Goal: Information Seeking & Learning: Check status

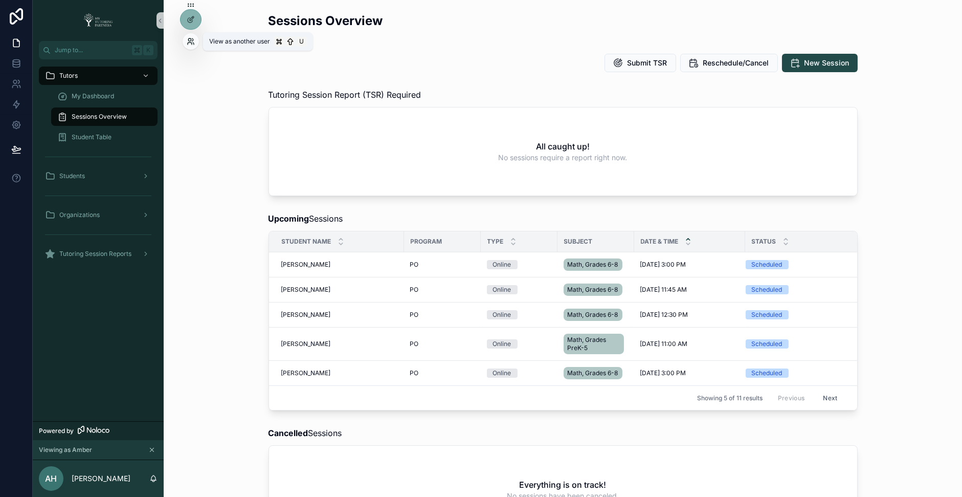
click at [190, 42] on icon at bounding box center [190, 43] width 4 height 2
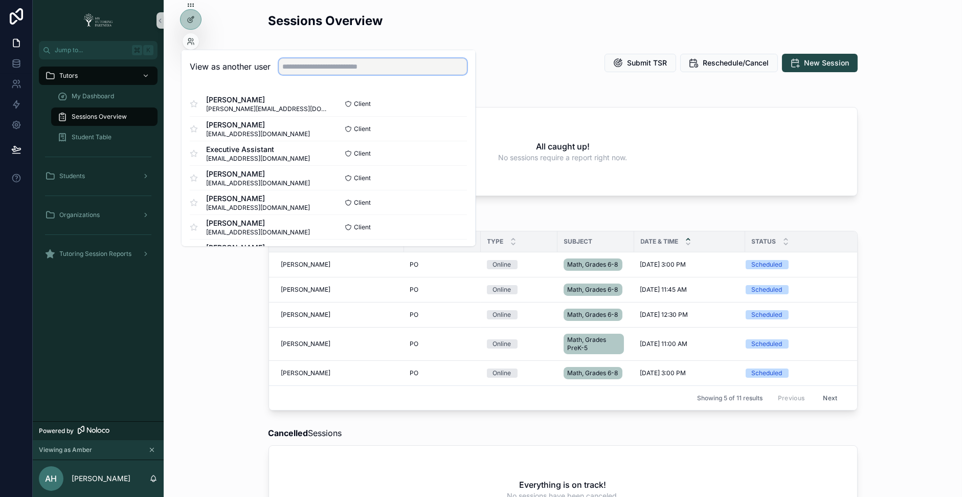
click at [320, 66] on input "text" at bounding box center [373, 66] width 188 height 16
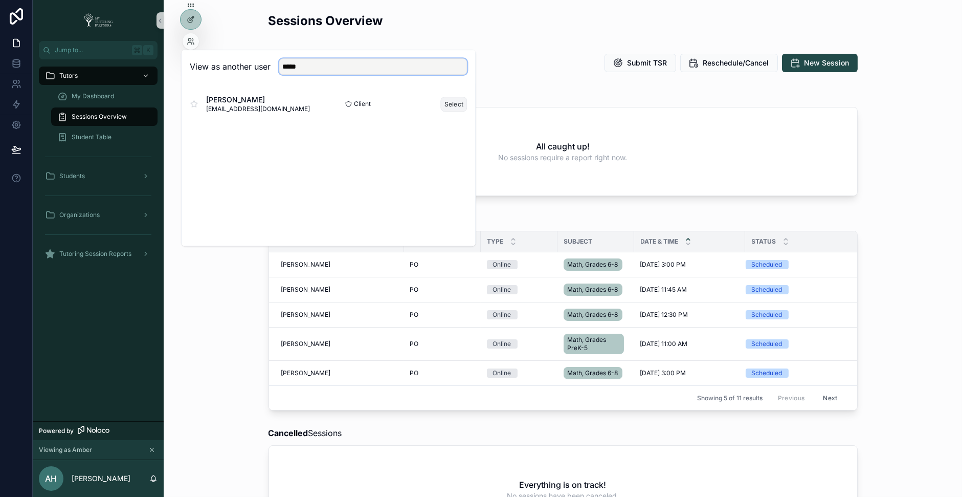
type input "*****"
click at [449, 104] on button "Select" at bounding box center [454, 104] width 27 height 15
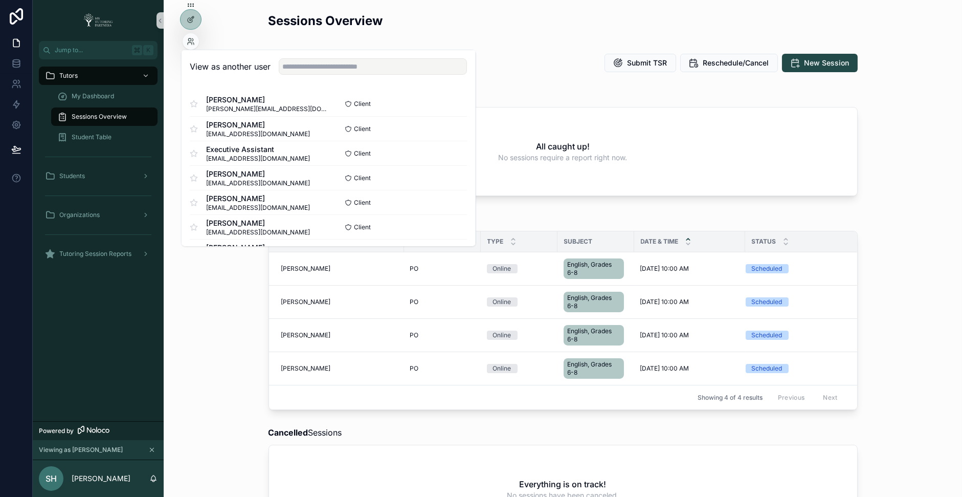
click at [558, 48] on div "Sessions Overview Submit TSR Reschedule/Cancel New Session Tutoring Session Rep…" at bounding box center [563, 425] width 798 height 851
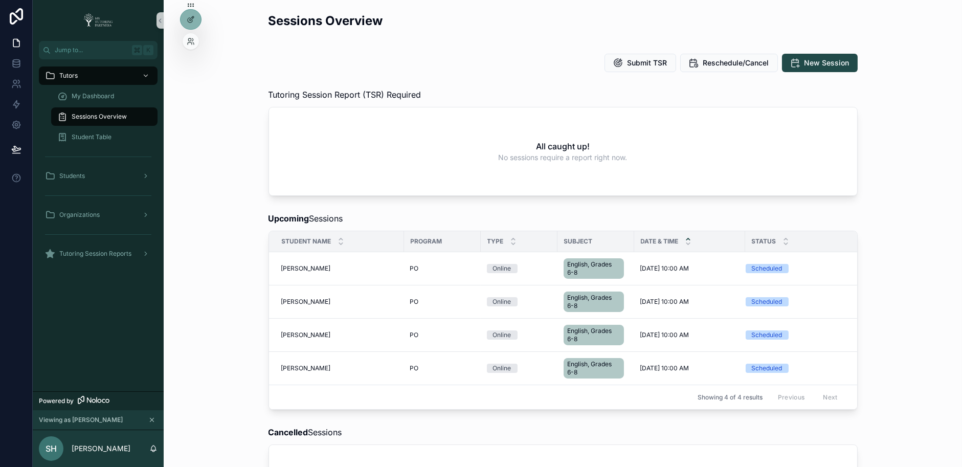
click at [189, 46] on div at bounding box center [191, 41] width 16 height 16
click at [116, 95] on div "My Dashboard" at bounding box center [104, 96] width 94 height 16
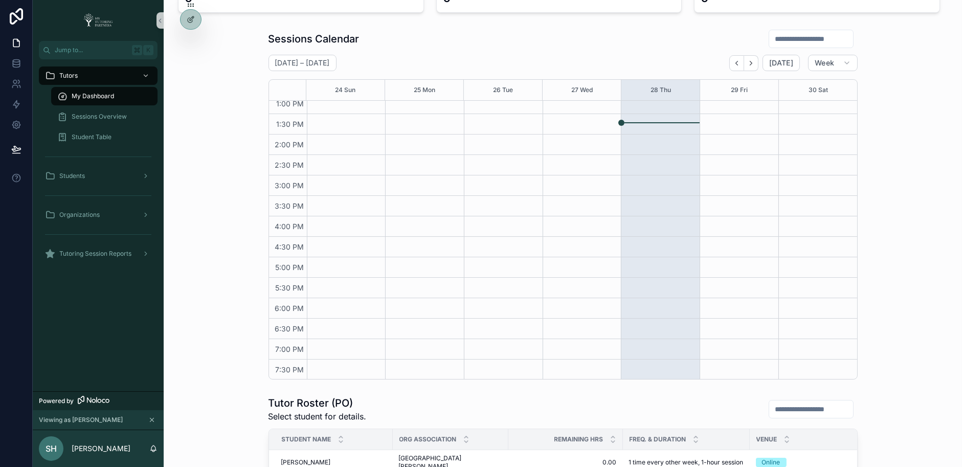
scroll to position [135, 0]
click at [823, 65] on span "Week" at bounding box center [824, 63] width 19 height 9
click at [817, 85] on button "Month" at bounding box center [812, 88] width 74 height 18
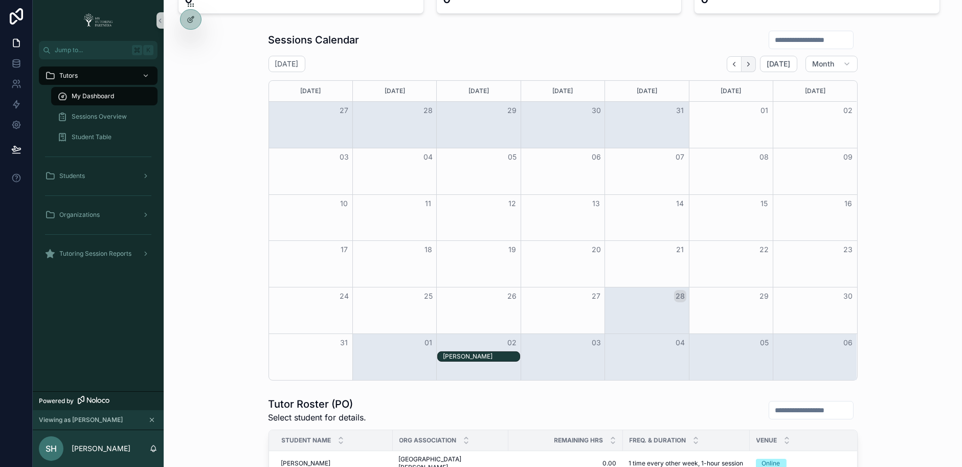
click at [752, 66] on icon "Next" at bounding box center [749, 64] width 8 height 8
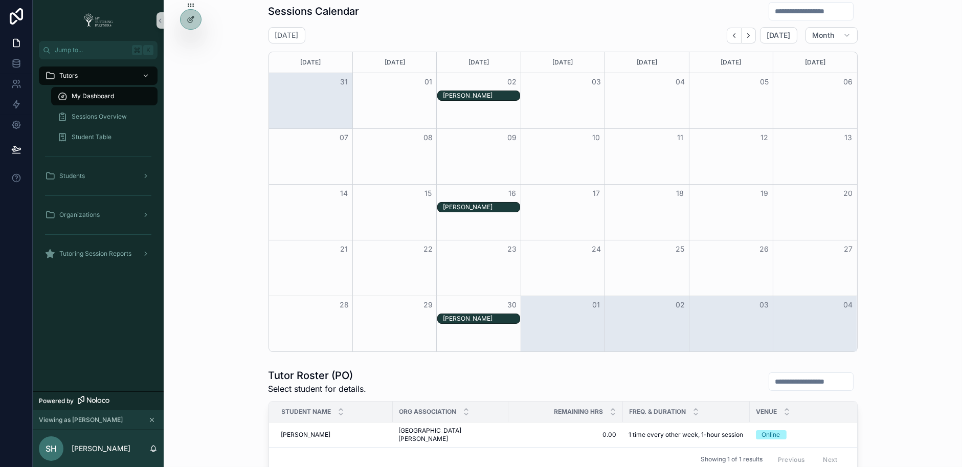
scroll to position [161, 0]
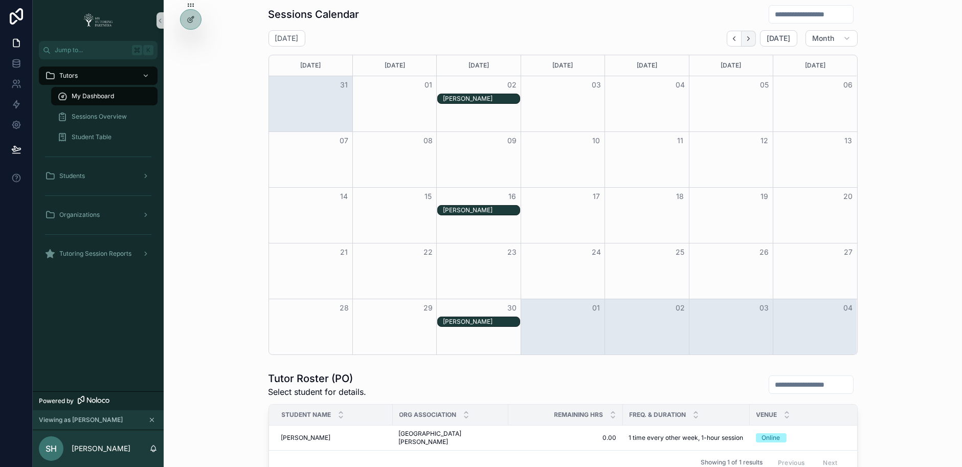
click at [751, 35] on icon "Next" at bounding box center [749, 39] width 8 height 8
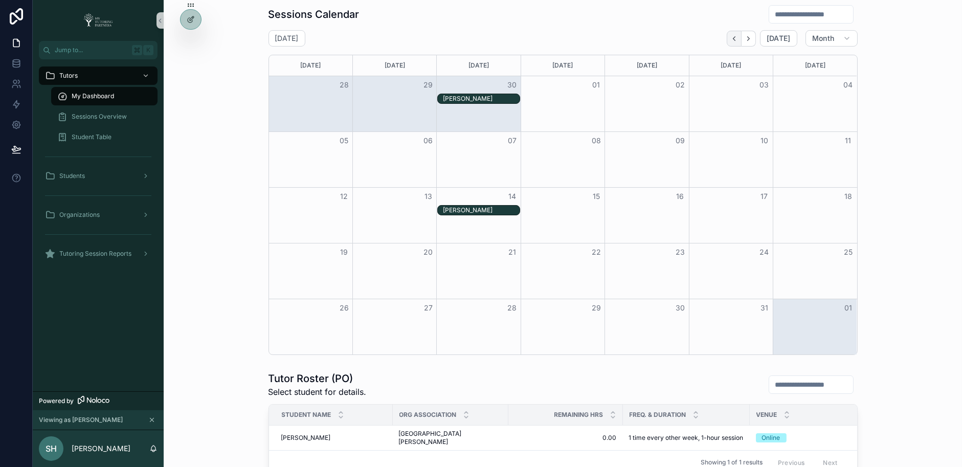
click at [732, 39] on button "Back" at bounding box center [734, 39] width 15 height 16
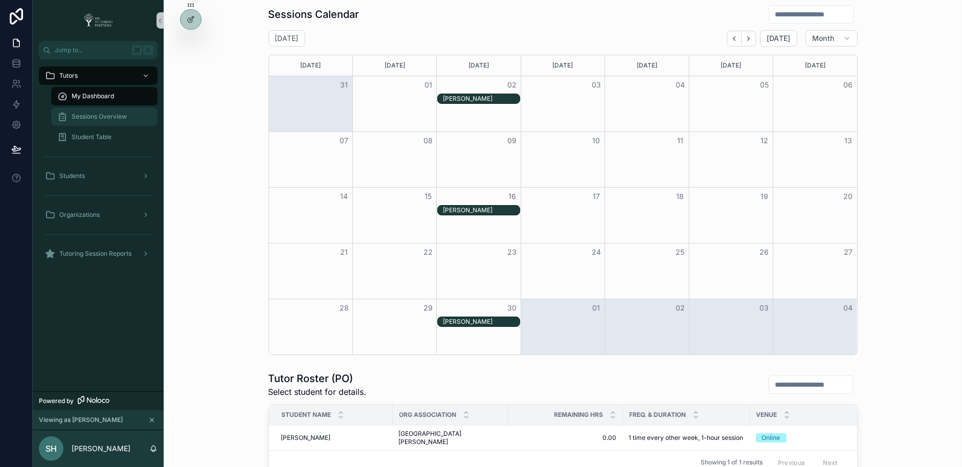
click at [95, 117] on span "Sessions Overview" at bounding box center [99, 117] width 55 height 8
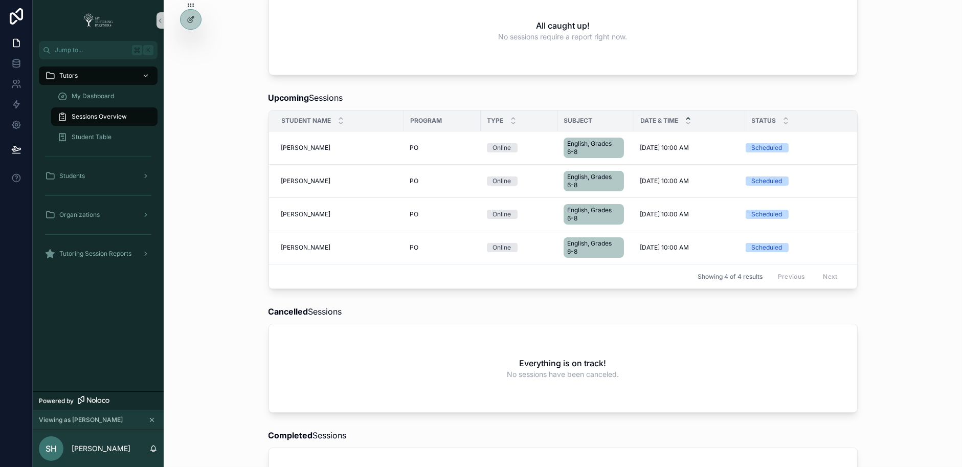
scroll to position [125, 0]
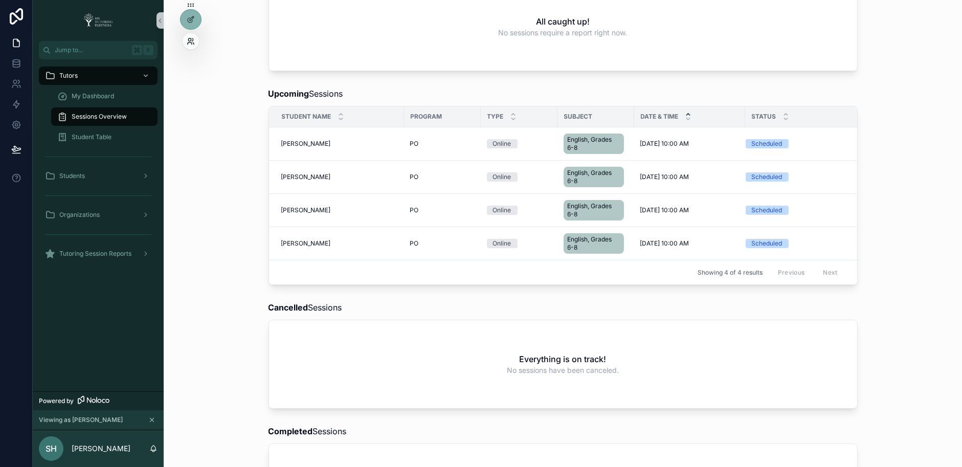
click at [189, 42] on icon at bounding box center [190, 43] width 4 height 2
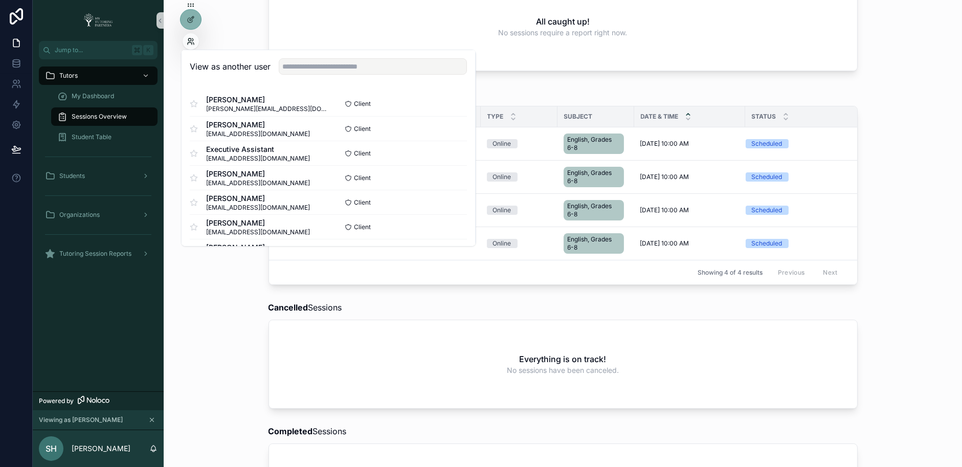
click at [193, 44] on icon at bounding box center [193, 43] width 1 height 2
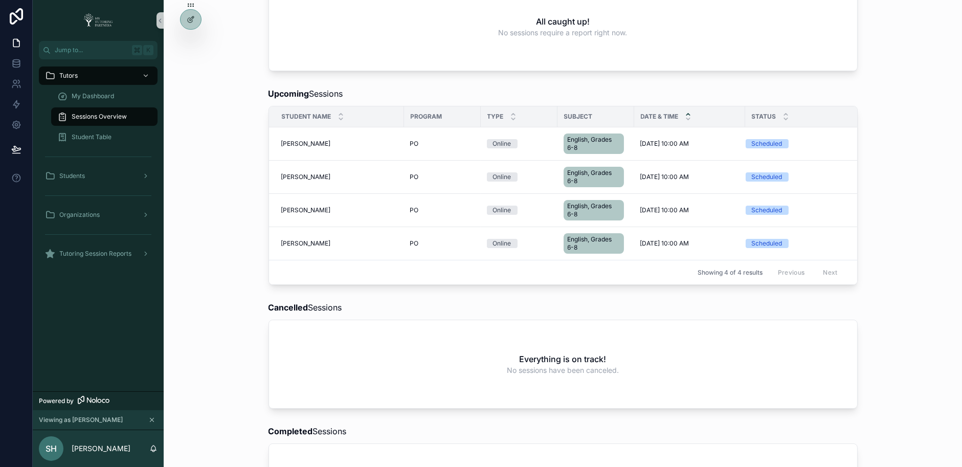
click at [221, 330] on div "Cancelled Sessions Everything is on track! No sessions have been canceled." at bounding box center [563, 355] width 782 height 116
click at [111, 94] on span "My Dashboard" at bounding box center [93, 96] width 42 height 8
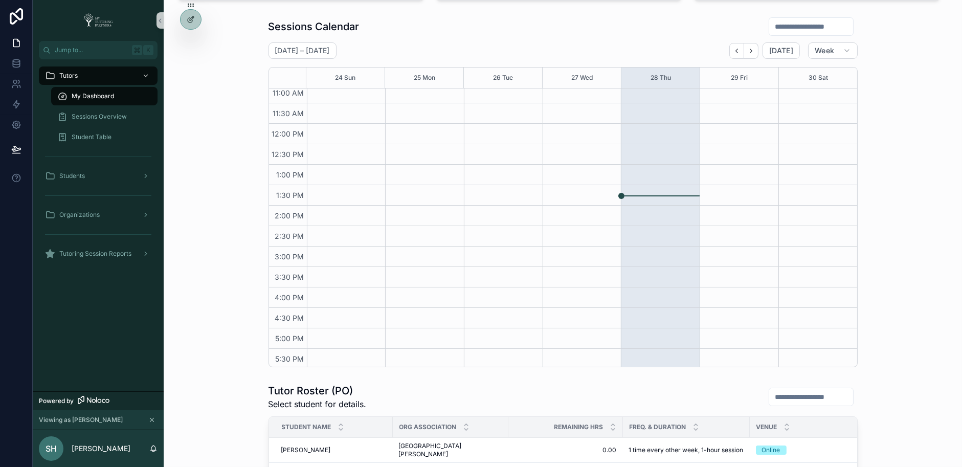
scroll to position [170, 0]
click at [839, 54] on button "Week" at bounding box center [832, 50] width 49 height 16
click at [811, 73] on button "Month" at bounding box center [812, 75] width 74 height 18
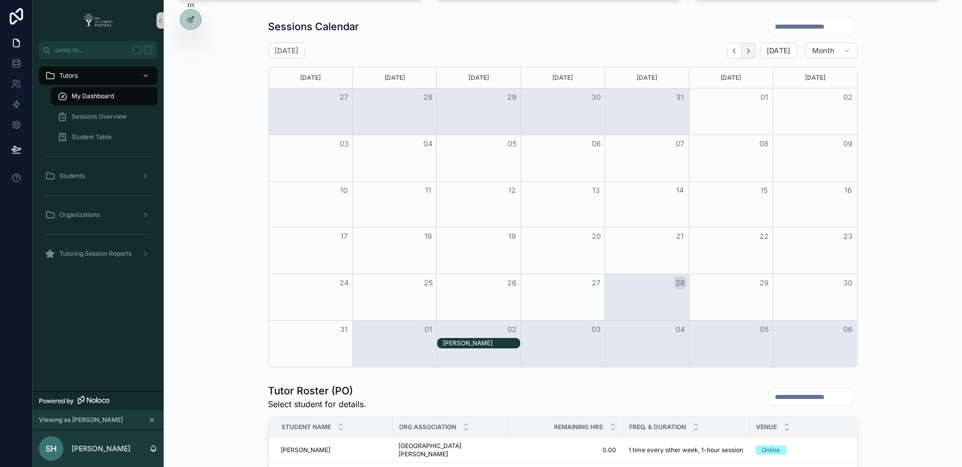
click at [749, 53] on icon "Next" at bounding box center [749, 51] width 8 height 8
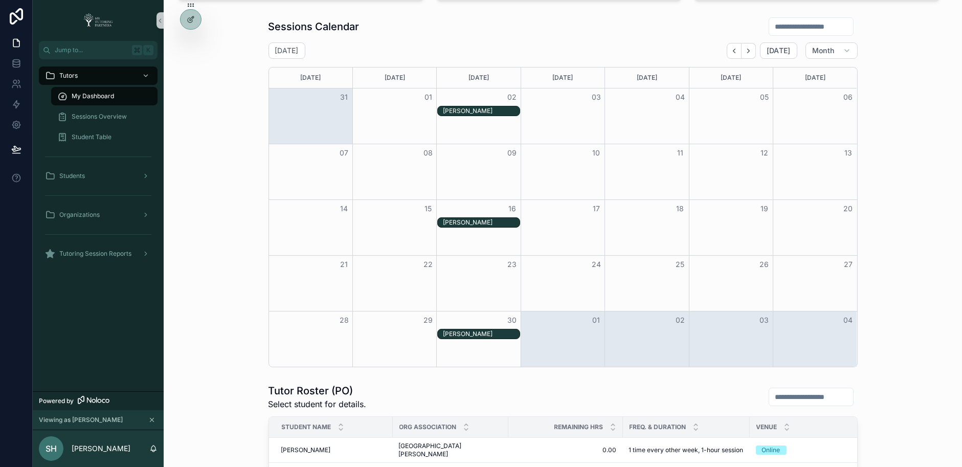
click at [749, 53] on icon "Next" at bounding box center [749, 51] width 8 height 8
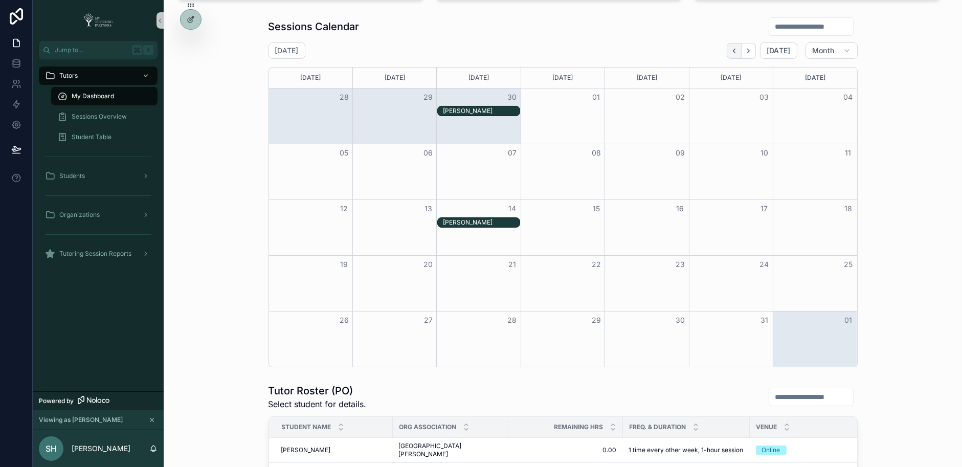
click at [738, 52] on icon "Back" at bounding box center [734, 51] width 8 height 8
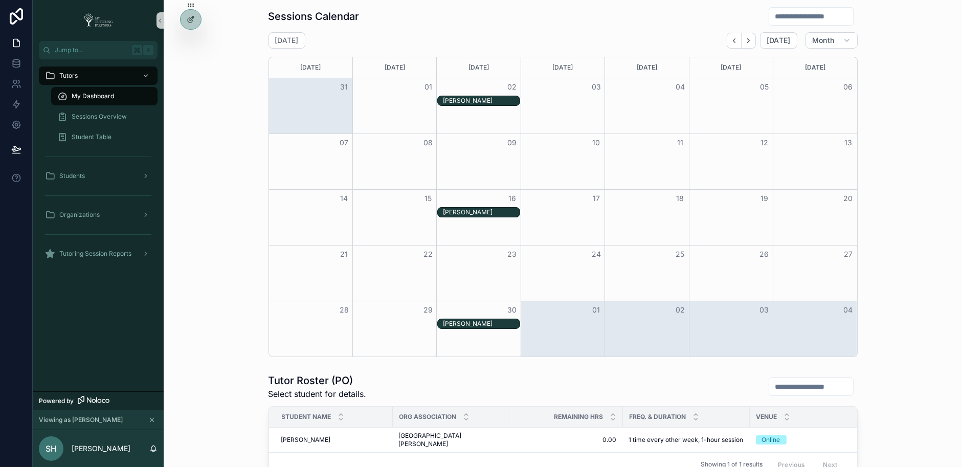
scroll to position [163, 0]
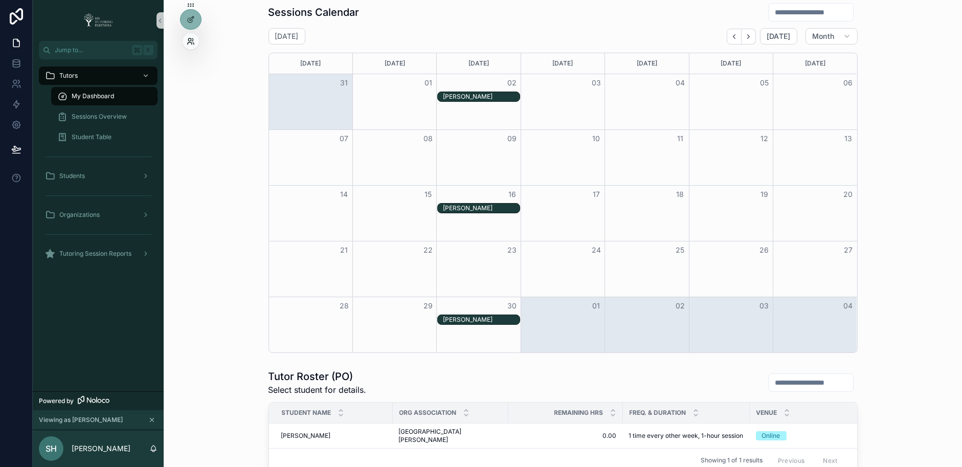
click at [192, 42] on icon at bounding box center [191, 41] width 8 height 8
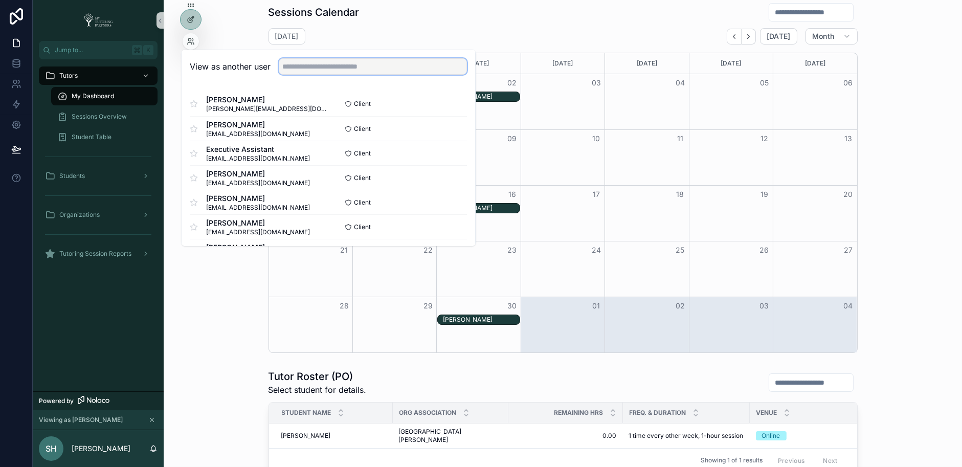
click at [368, 66] on input "text" at bounding box center [373, 66] width 188 height 16
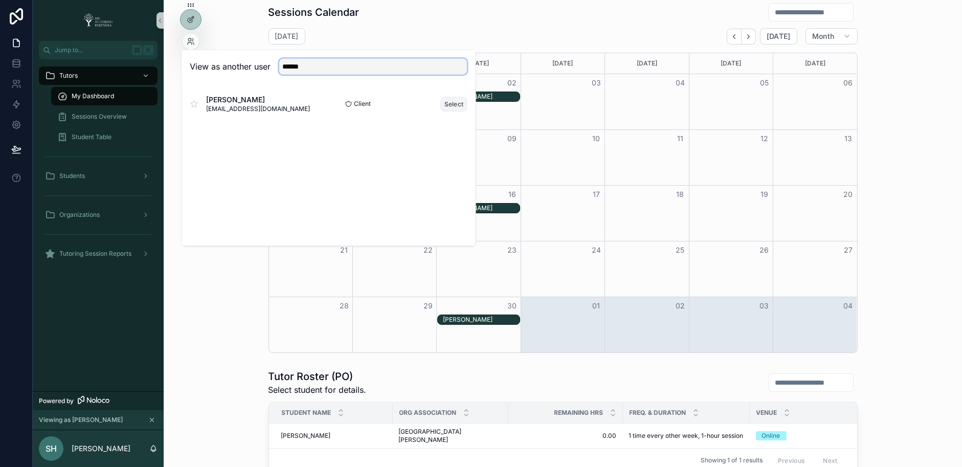
type input "******"
click at [458, 101] on button "Select" at bounding box center [454, 104] width 27 height 15
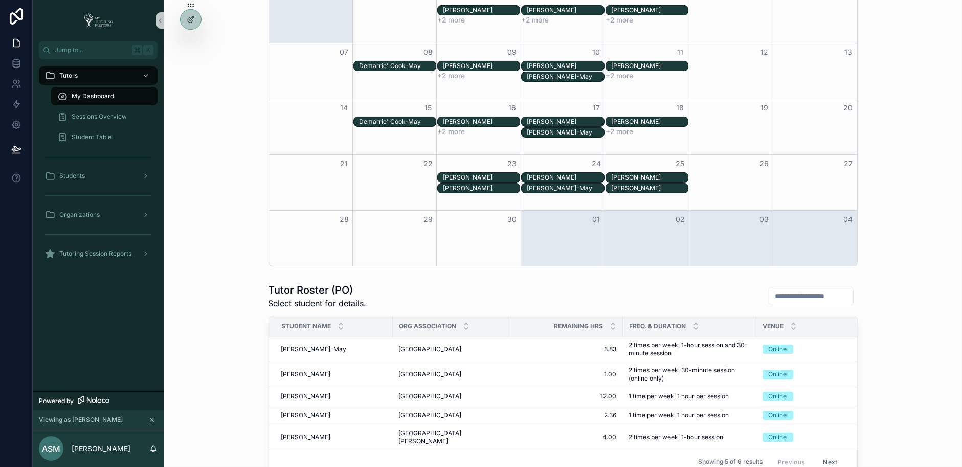
scroll to position [252, 0]
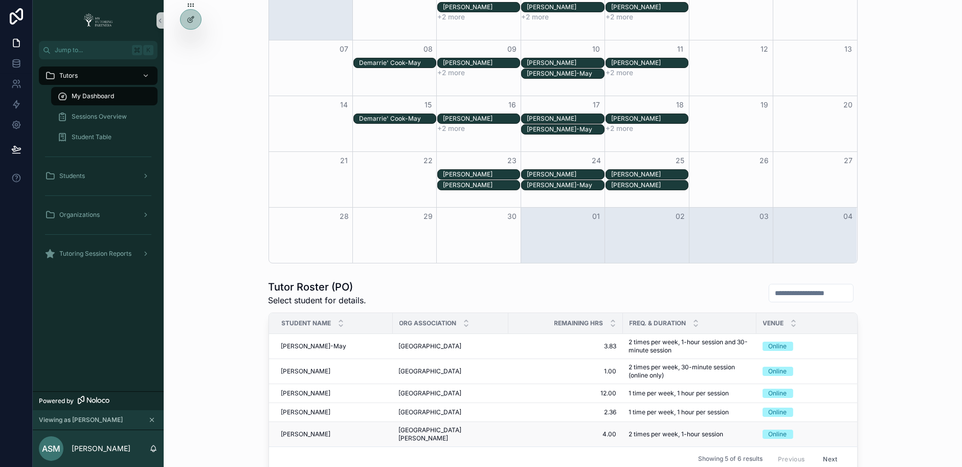
click at [304, 430] on span "[PERSON_NAME]" at bounding box center [306, 434] width 50 height 8
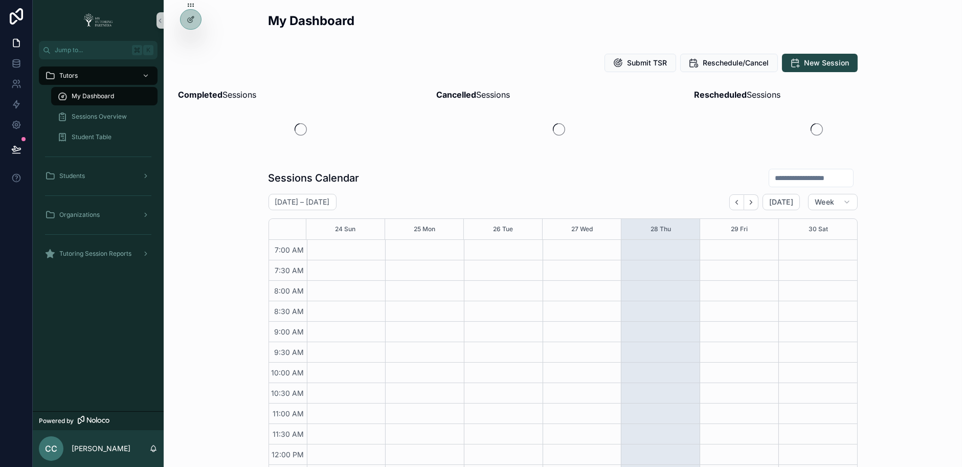
scroll to position [253, 0]
